Goal: Task Accomplishment & Management: Manage account settings

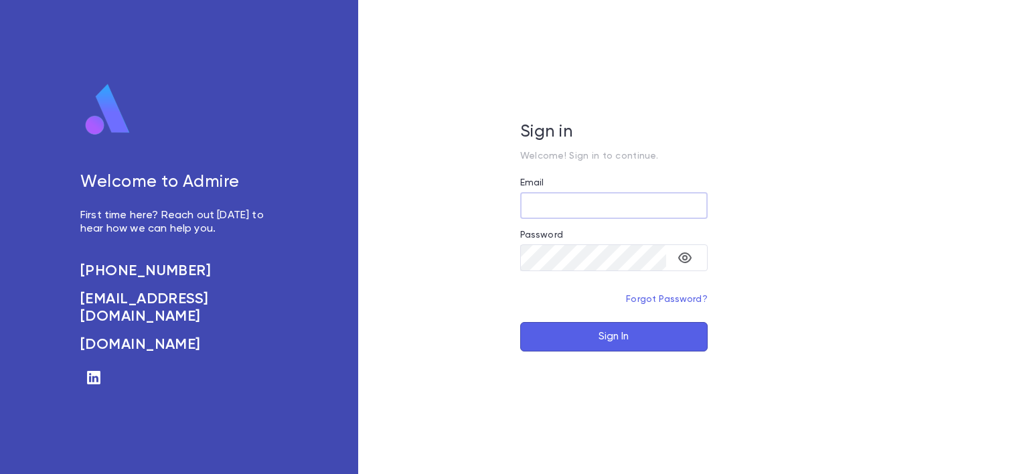
type input "**********"
click at [576, 334] on button "Sign In" at bounding box center [614, 336] width 188 height 29
